Goal: Task Accomplishment & Management: Complete application form

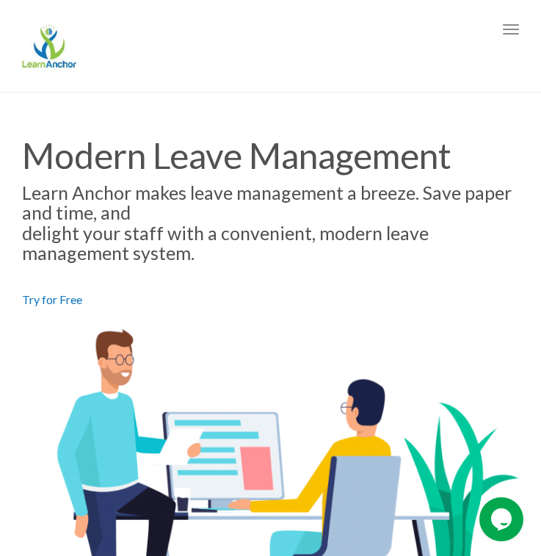
click at [511, 29] on span "button" at bounding box center [511, 29] width 16 height 1
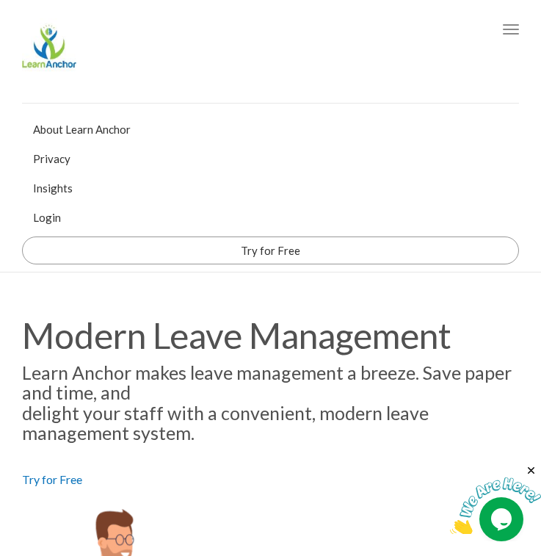
click at [51, 219] on link "Login" at bounding box center [270, 217] width 497 height 29
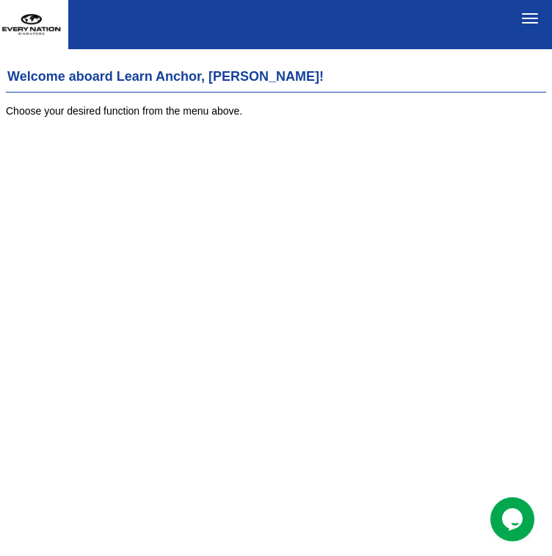
click at [521, 16] on button "Toggle navigation" at bounding box center [530, 18] width 32 height 25
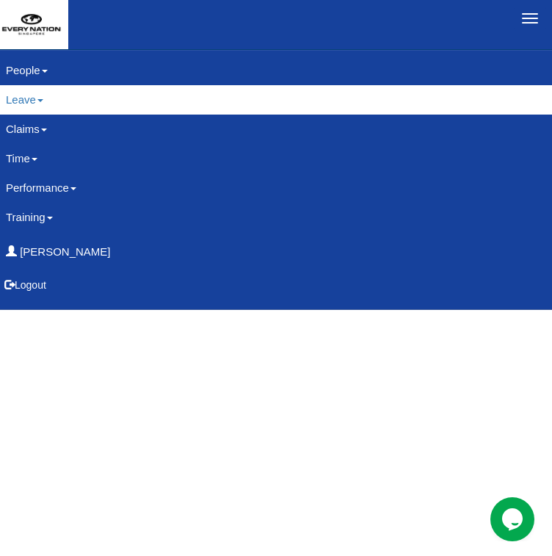
click at [75, 100] on link "Leave" at bounding box center [276, 99] width 562 height 29
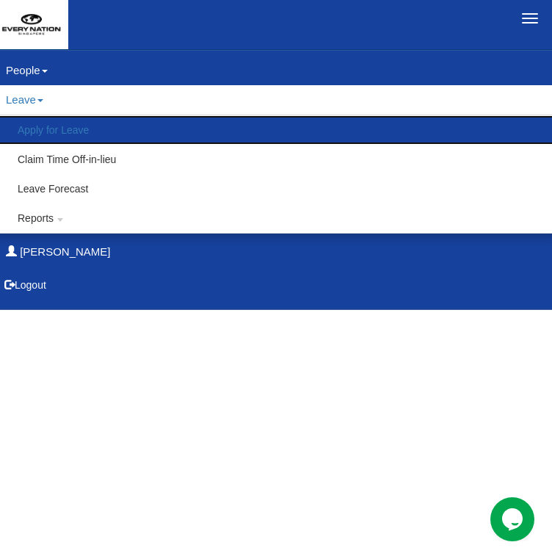
click at [68, 123] on link "Apply for Leave" at bounding box center [276, 129] width 561 height 29
